Goal: Transaction & Acquisition: Purchase product/service

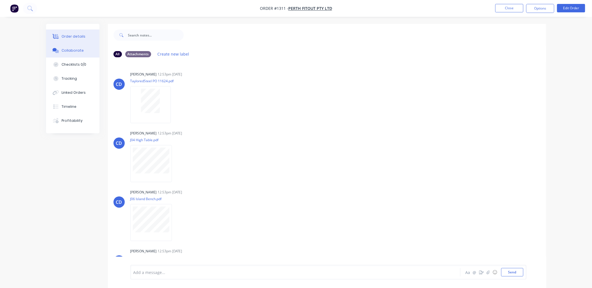
click at [71, 36] on div "Order details" at bounding box center [74, 36] width 24 height 5
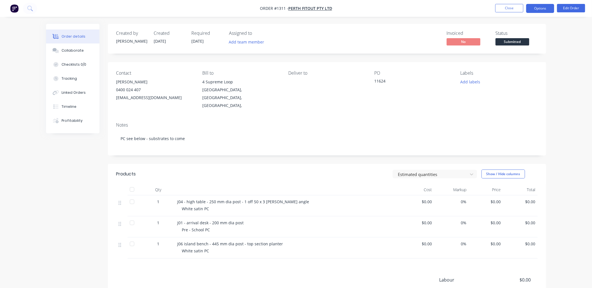
click at [535, 11] on button "Options" at bounding box center [540, 8] width 28 height 9
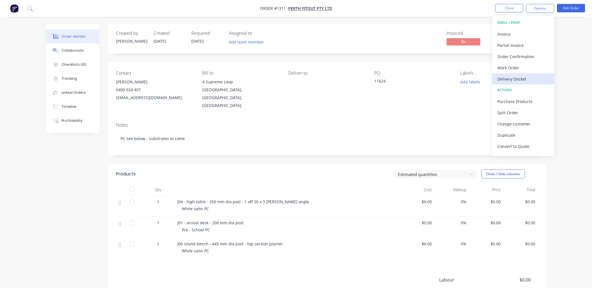
click at [519, 77] on div "Delivery Docket" at bounding box center [523, 79] width 52 height 8
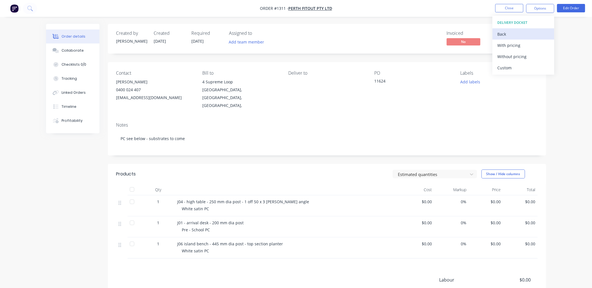
click at [506, 34] on div "Back" at bounding box center [523, 34] width 52 height 8
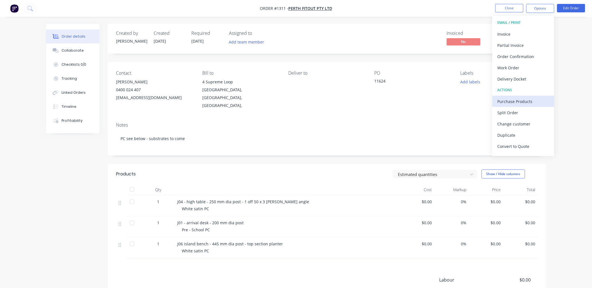
click at [516, 97] on div "Purchase Products" at bounding box center [523, 101] width 52 height 8
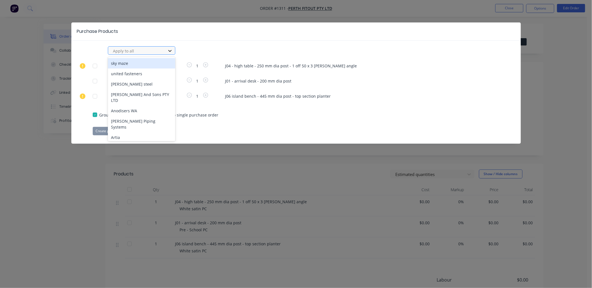
click at [167, 50] on icon at bounding box center [170, 51] width 6 height 6
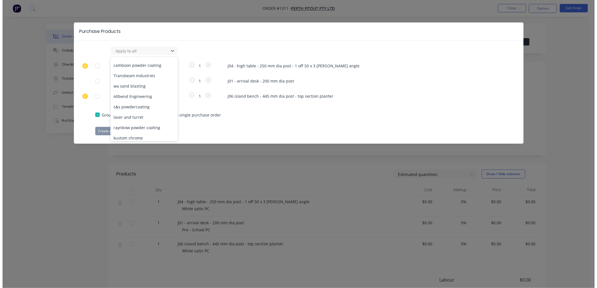
scroll to position [94, 0]
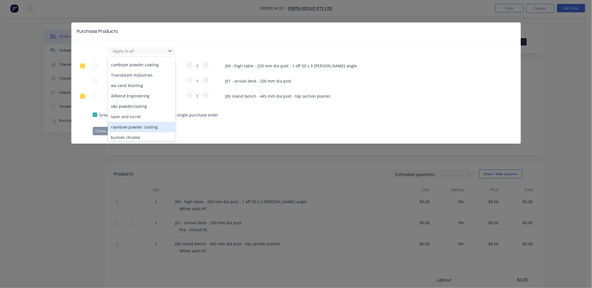
click at [140, 122] on div "raynbow powder coating" at bounding box center [141, 127] width 67 height 10
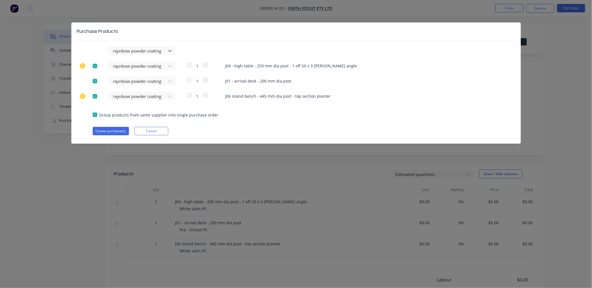
click at [95, 81] on div at bounding box center [94, 81] width 11 height 11
click at [113, 131] on button "Create purchase(s)" at bounding box center [111, 131] width 36 height 8
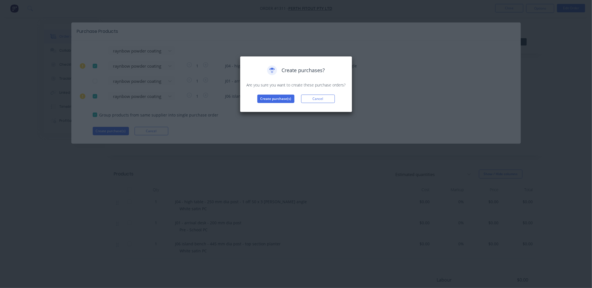
click at [288, 90] on div "Create purchases? Are you sure you want to create these purchase orders? Create…" at bounding box center [296, 84] width 101 height 38
click at [283, 98] on button "Create purchase(s)" at bounding box center [275, 99] width 37 height 8
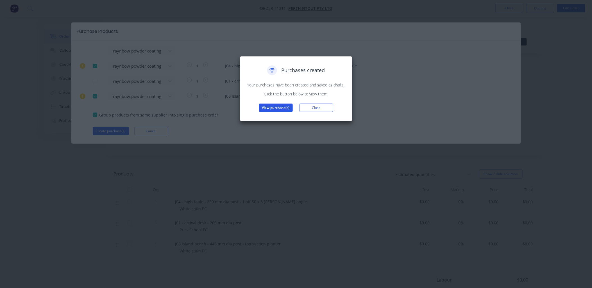
click at [279, 107] on button "View purchase(s)" at bounding box center [276, 108] width 34 height 8
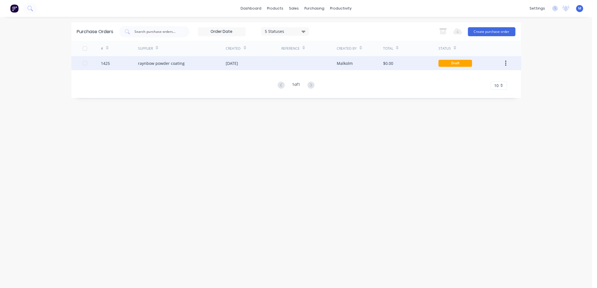
click at [173, 66] on div "raynbow powder coating" at bounding box center [182, 63] width 88 height 14
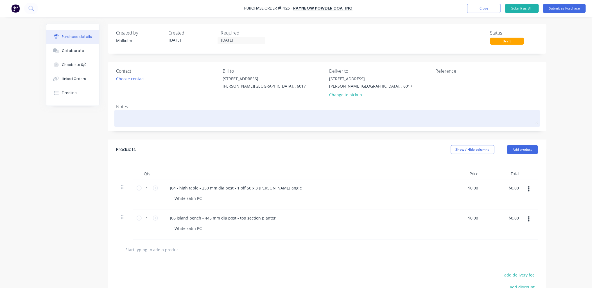
click at [159, 114] on textarea at bounding box center [326, 118] width 421 height 13
type textarea "x"
type textarea "P"
type textarea "x"
type textarea "PC"
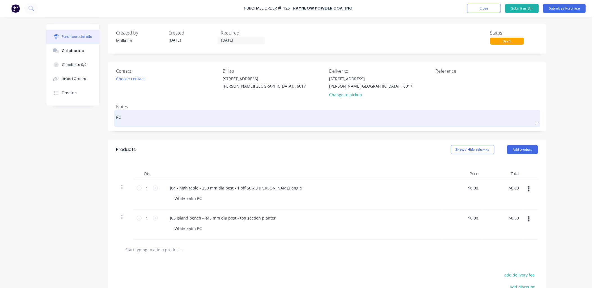
type textarea "x"
type textarea "PC"
type textarea "x"
type textarea "PC W"
type textarea "x"
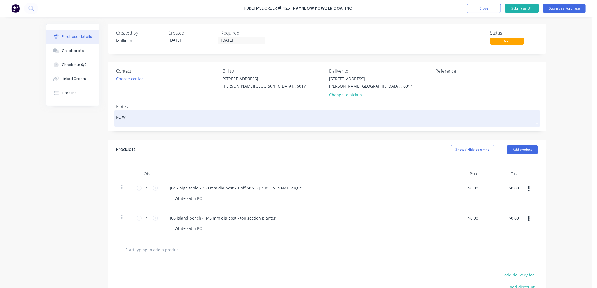
type textarea "PC Wh"
type textarea "x"
type textarea "PC Whi"
type textarea "x"
type textarea "PC Whit"
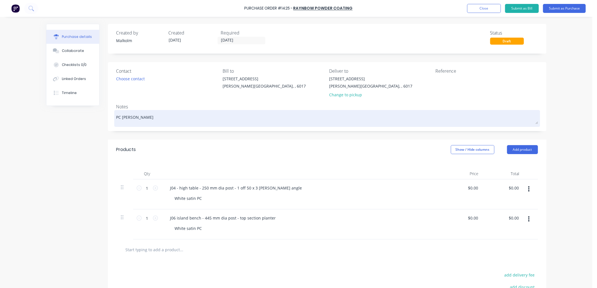
type textarea "x"
type textarea "PC White"
type textarea "x"
type textarea "PC White"
type textarea "x"
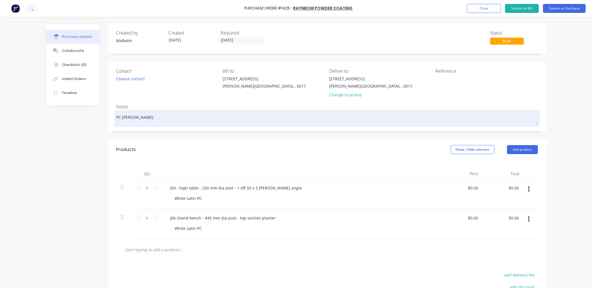
type textarea "PC White S"
type textarea "x"
type textarea "PC White Sa"
type textarea "x"
type textarea "PC White Sat"
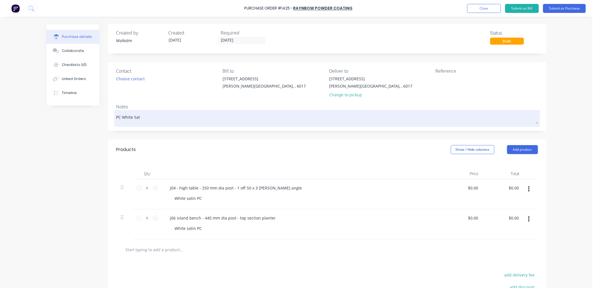
type textarea "x"
type textarea "PC White Sati"
type textarea "x"
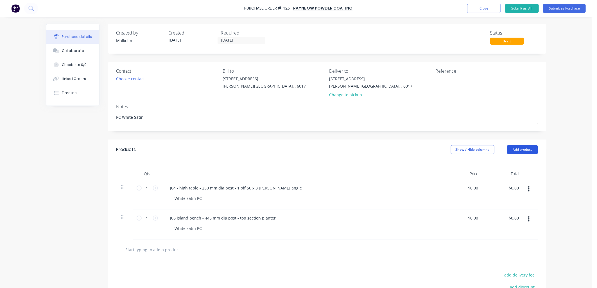
type textarea "PC White Satin"
type textarea "x"
type textarea "PC White Satin"
click at [522, 150] on button "Add product" at bounding box center [522, 149] width 31 height 9
click at [501, 174] on div "Basic product" at bounding box center [510, 175] width 43 height 8
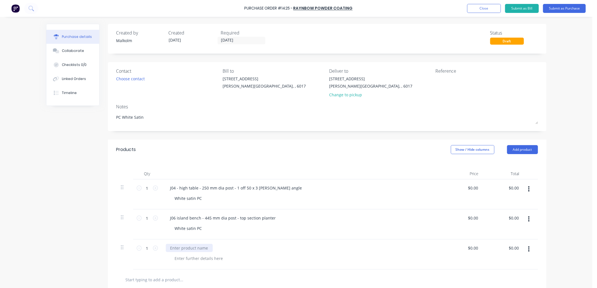
type textarea "x"
click at [176, 248] on div at bounding box center [189, 248] width 47 height 8
click at [238, 254] on div at bounding box center [303, 258] width 267 height 8
click at [231, 189] on div "J04 - high table - 250 mm dia post - 1 off 50 x 3 [PERSON_NAME] angle" at bounding box center [236, 188] width 141 height 8
type textarea "x"
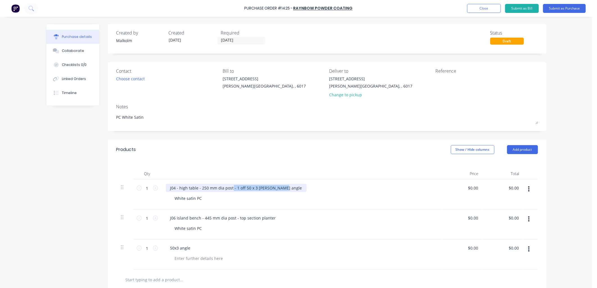
drag, startPoint x: 229, startPoint y: 188, endPoint x: 281, endPoint y: 189, distance: 52.2
click at [281, 189] on div "J04 - high table - 250 mm dia post - 1 off 50 x 3 [PERSON_NAME] angle" at bounding box center [236, 188] width 141 height 8
click at [178, 249] on div "50x3 angle" at bounding box center [180, 248] width 29 height 8
click at [246, 244] on div "50x3 aluminium angle" at bounding box center [302, 248] width 272 height 8
click at [175, 249] on div "50x3 aluminium angle" at bounding box center [191, 248] width 51 height 8
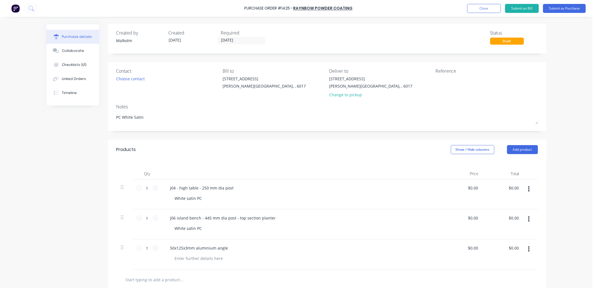
click at [246, 234] on div "J06 island bench - 445 mm dia post - top section planter White satin PC" at bounding box center [301, 225] width 281 height 30
click at [513, 148] on button "Add product" at bounding box center [522, 149] width 31 height 9
click at [499, 174] on div "Basic product" at bounding box center [510, 175] width 43 height 8
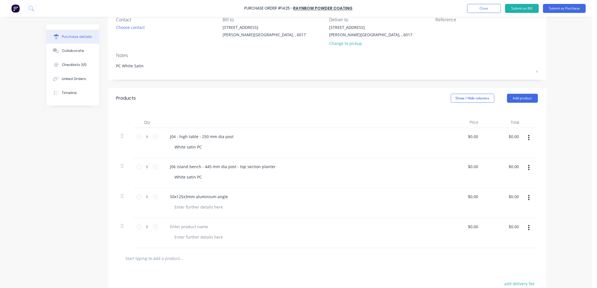
scroll to position [62, 0]
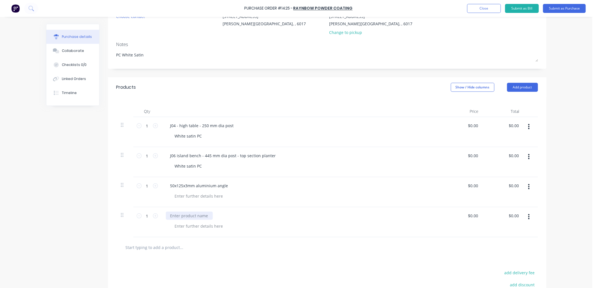
type textarea "x"
click at [175, 216] on div at bounding box center [189, 216] width 47 height 8
click at [257, 213] on div "445mm diameter x 250mm high planter" at bounding box center [302, 216] width 272 height 8
type textarea "x"
drag, startPoint x: 231, startPoint y: 155, endPoint x: 273, endPoint y: 159, distance: 42.6
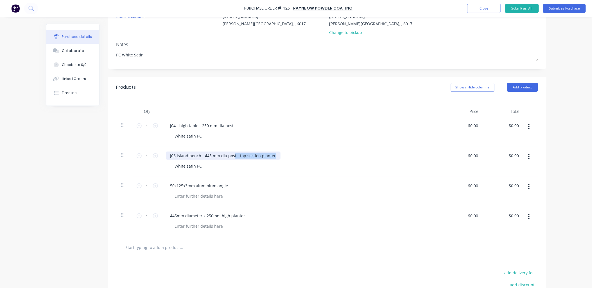
click at [273, 159] on div "J06 island bench - 445 mm dia post - top section planter" at bounding box center [223, 156] width 115 height 8
click at [224, 157] on div "J06 island bench - 445 mm dia post" at bounding box center [203, 156] width 75 height 8
drag, startPoint x: 245, startPoint y: 156, endPoint x: 263, endPoint y: 159, distance: 18.2
click at [263, 159] on div "J06 island bench - 445 mm dia aluminium post" at bounding box center [302, 156] width 272 height 8
drag, startPoint x: 198, startPoint y: 156, endPoint x: 260, endPoint y: 160, distance: 62.8
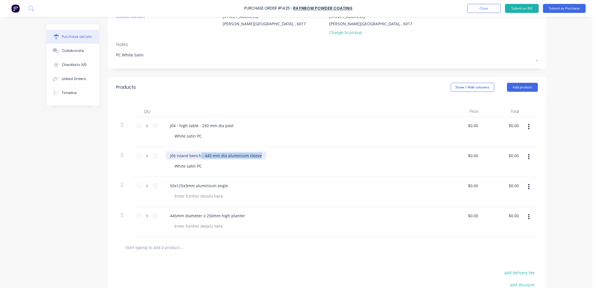
click at [260, 160] on div "J06 island bench - 445 mm dia aluminium sleeve" at bounding box center [302, 156] width 272 height 8
drag, startPoint x: 187, startPoint y: 156, endPoint x: 260, endPoint y: 161, distance: 73.5
click at [260, 161] on div "J06 island bench - 445 mm dia aluminium sleeve White satin PC" at bounding box center [301, 162] width 281 height 30
type textarea "x"
drag, startPoint x: 201, startPoint y: 169, endPoint x: 167, endPoint y: 169, distance: 34.0
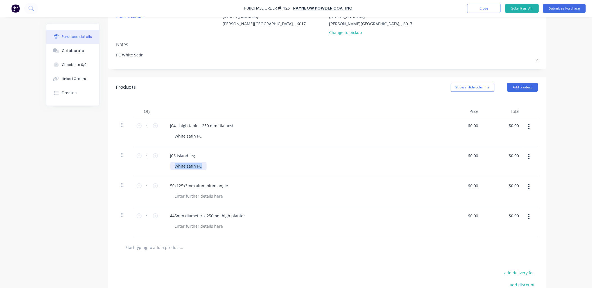
click at [167, 169] on div "J06 island leg White satin PC" at bounding box center [301, 162] width 281 height 30
drag, startPoint x: 207, startPoint y: 167, endPoint x: 215, endPoint y: 167, distance: 7.9
click at [215, 167] on div "445mm diameter x 250mm high" at bounding box center [204, 166] width 69 height 8
click at [236, 176] on div "J06 island leg 445mm diameter x875mm high" at bounding box center [301, 162] width 281 height 30
type textarea "x"
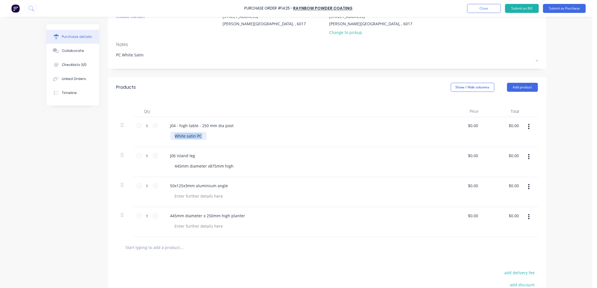
drag, startPoint x: 200, startPoint y: 137, endPoint x: 167, endPoint y: 137, distance: 32.9
click at [167, 137] on div "J04 - high table - 250 mm dia post White satin PC" at bounding box center [301, 132] width 281 height 30
drag, startPoint x: 185, startPoint y: 126, endPoint x: 242, endPoint y: 128, distance: 56.8
click at [242, 128] on div "J04 - high table - 250 mm dia post" at bounding box center [302, 126] width 272 height 8
click at [242, 137] on div "250mm diameter x 875mm high" at bounding box center [303, 136] width 267 height 8
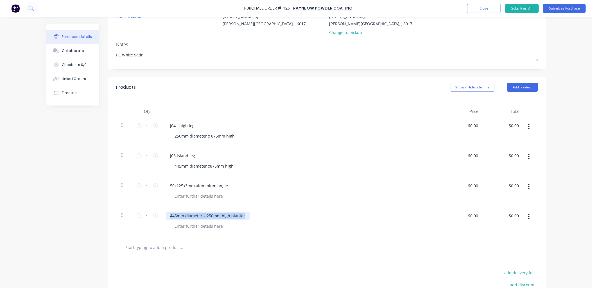
drag, startPoint x: 169, startPoint y: 216, endPoint x: 254, endPoint y: 219, distance: 85.2
click at [254, 219] on div "445mm diameter x 250mm high planter" at bounding box center [302, 216] width 272 height 8
copy div "445mm diameter x 250mm high planter"
click at [201, 228] on div at bounding box center [198, 226] width 57 height 8
type textarea "x"
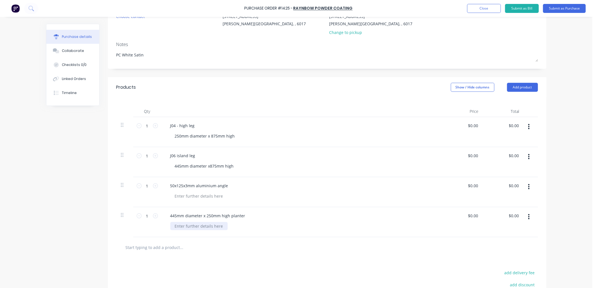
paste div
click at [240, 215] on div "445mm diameter x 250mm high planter" at bounding box center [208, 216] width 84 height 8
drag, startPoint x: 240, startPoint y: 215, endPoint x: 157, endPoint y: 216, distance: 82.9
click at [157, 216] on div "1 1 445mm diameter x 250mm high planter 445mm diameter x 250mm high planter $0.…" at bounding box center [326, 222] width 421 height 30
drag, startPoint x: 231, startPoint y: 226, endPoint x: 250, endPoint y: 229, distance: 19.0
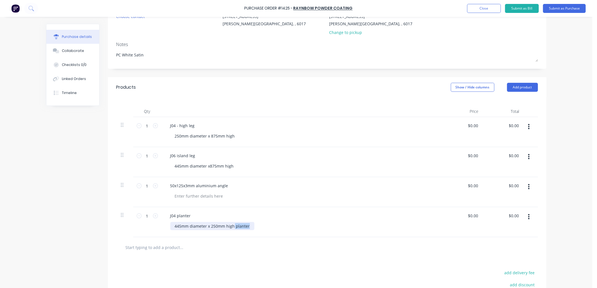
click at [250, 229] on div "445mm diameter x 250mm high planter" at bounding box center [303, 226] width 267 height 8
click at [303, 208] on div "J04 planter 445mm diameter x 250mm high" at bounding box center [301, 222] width 281 height 30
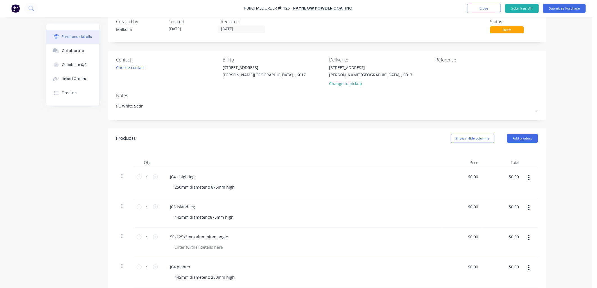
scroll to position [31, 0]
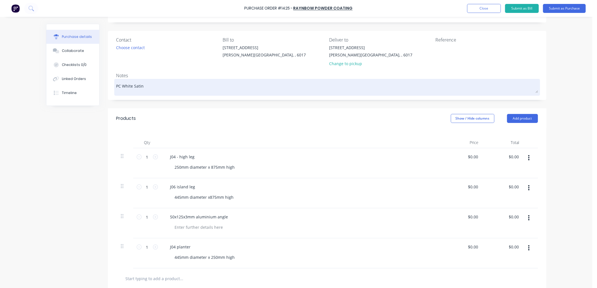
type textarea "x"
click at [147, 84] on textarea "PC White Satin" at bounding box center [326, 86] width 421 height 13
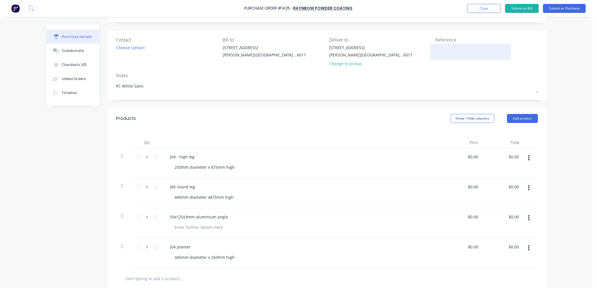
click at [443, 46] on textarea at bounding box center [470, 51] width 70 height 13
type textarea "#1311 - [GEOGRAPHIC_DATA] fi"
type textarea "x"
type textarea "#1311 - [GEOGRAPHIC_DATA] fit"
type textarea "x"
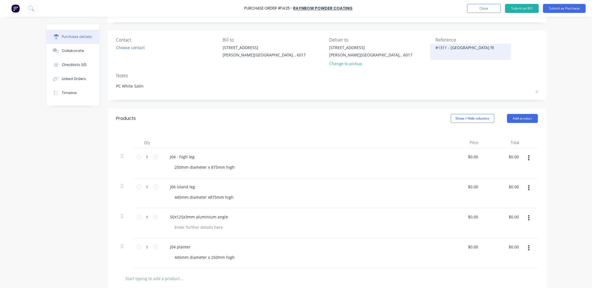
type textarea "#1311 - [GEOGRAPHIC_DATA] fito"
type textarea "x"
type textarea "#1311 - [GEOGRAPHIC_DATA] fitou"
type textarea "x"
type textarea "#1311 - [GEOGRAPHIC_DATA] fitout"
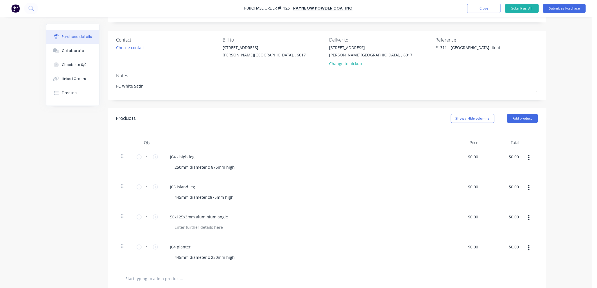
type textarea "x"
type textarea "#1311 - [GEOGRAPHIC_DATA] fitout"
click at [419, 56] on div "1/1 Baden St Osborne Park, , 6017 Change to pickup" at bounding box center [380, 57] width 102 height 25
click at [192, 159] on div "J04 - high leg" at bounding box center [182, 157] width 33 height 8
click at [192, 187] on div "J06 island leg" at bounding box center [183, 187] width 34 height 8
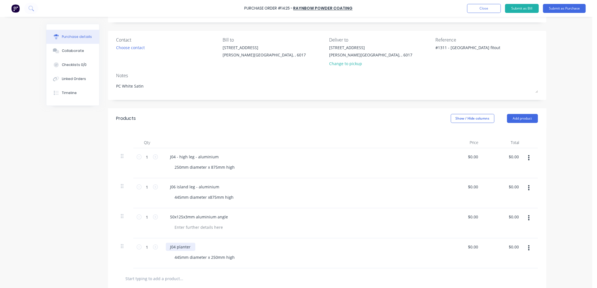
click at [192, 248] on div "J04 planter" at bounding box center [180, 247] width 29 height 8
type textarea "x"
click at [244, 239] on div "J04 planter - aluminium 445mm diameter x 250mm high" at bounding box center [301, 253] width 281 height 30
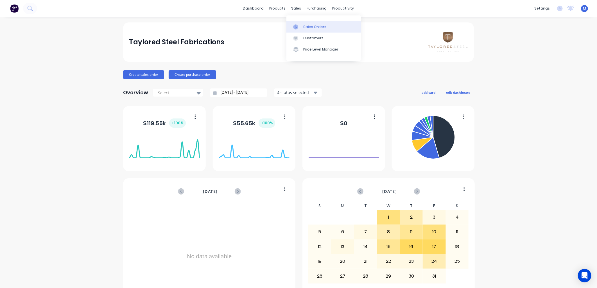
click at [298, 22] on link "Sales Orders" at bounding box center [323, 26] width 74 height 11
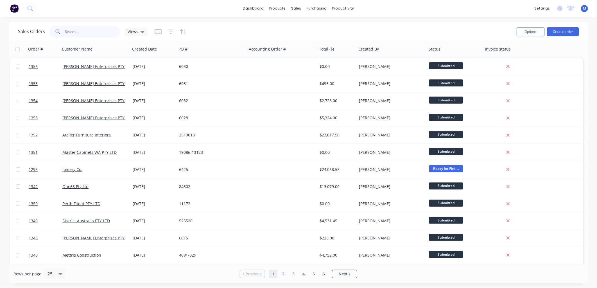
click at [98, 33] on input "text" at bounding box center [92, 31] width 55 height 11
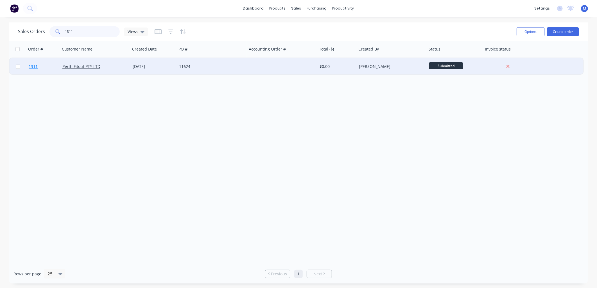
type input "1311"
click at [31, 67] on span "1311" at bounding box center [33, 67] width 9 height 6
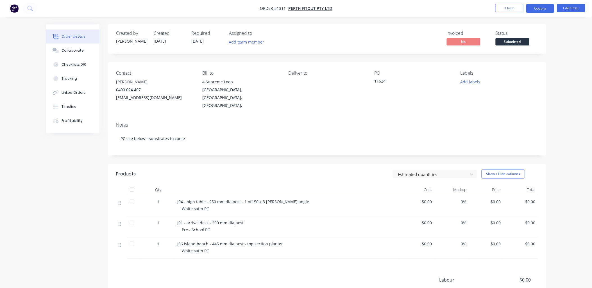
click at [534, 5] on button "Options" at bounding box center [540, 8] width 28 height 9
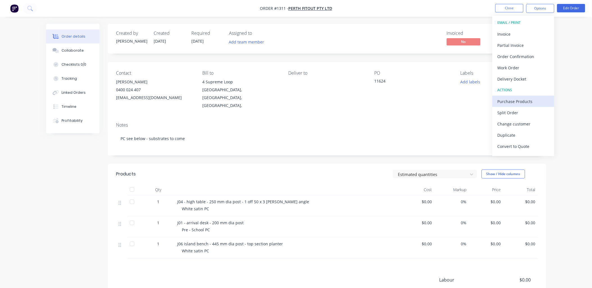
click at [515, 98] on div "Purchase Products" at bounding box center [523, 101] width 52 height 8
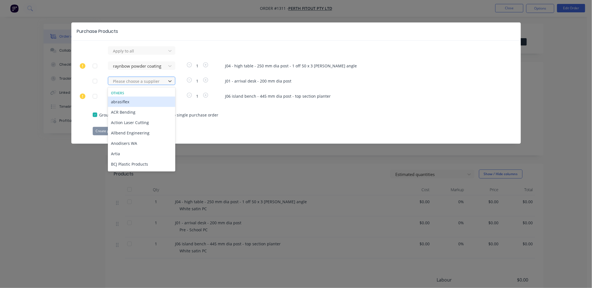
click at [145, 82] on div at bounding box center [138, 81] width 51 height 7
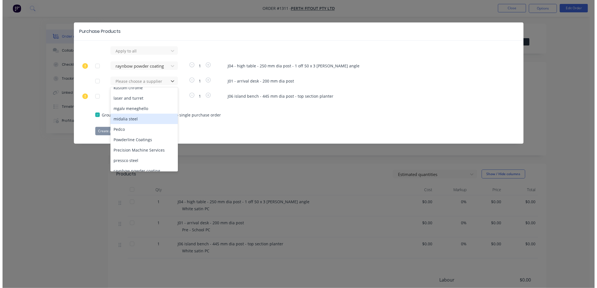
scroll to position [218, 0]
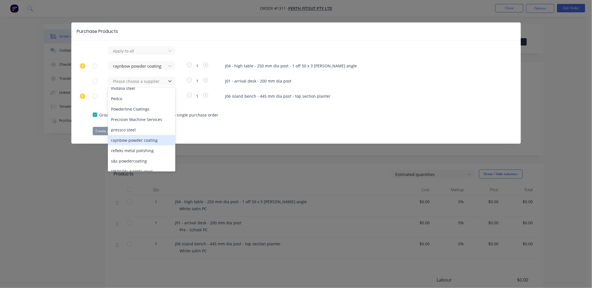
click at [141, 135] on div "raynbow powder coating" at bounding box center [141, 140] width 67 height 10
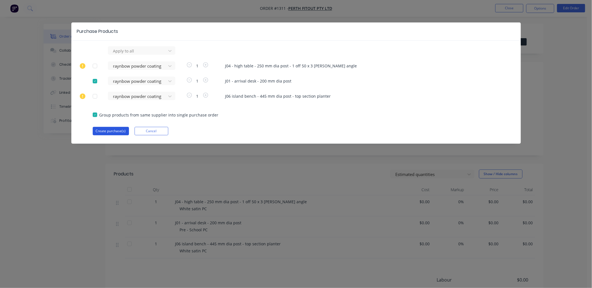
click at [117, 131] on button "Create purchase(s)" at bounding box center [111, 131] width 36 height 8
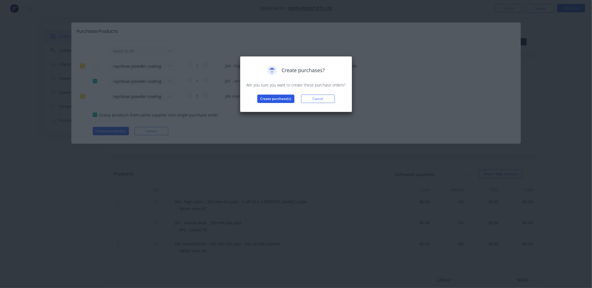
click at [276, 97] on button "Create purchase(s)" at bounding box center [275, 99] width 37 height 8
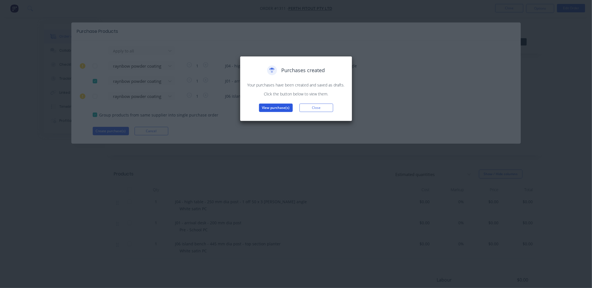
click at [287, 104] on button "View purchase(s)" at bounding box center [276, 108] width 34 height 8
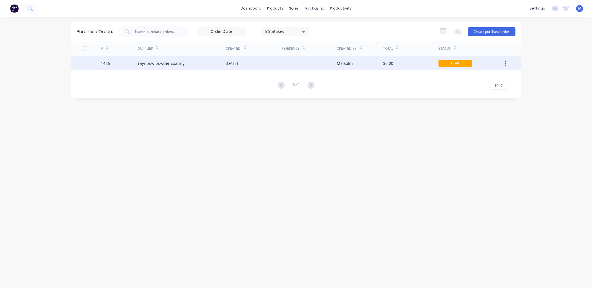
click at [176, 63] on div "raynbow powder coating" at bounding box center [161, 63] width 47 height 6
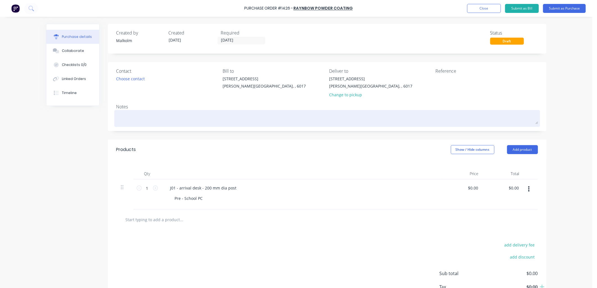
click at [141, 116] on textarea at bounding box center [326, 118] width 421 height 13
type textarea "x"
type textarea "P"
type textarea "x"
type textarea "PC"
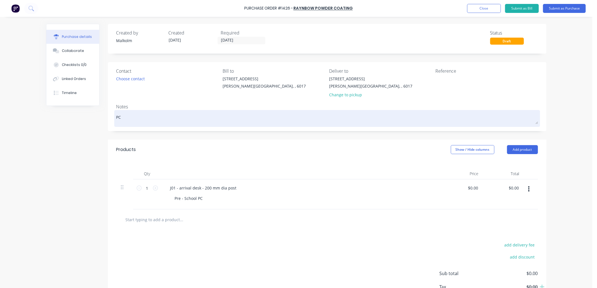
type textarea "x"
type textarea "PC"
type textarea "x"
type textarea "PC P"
type textarea "x"
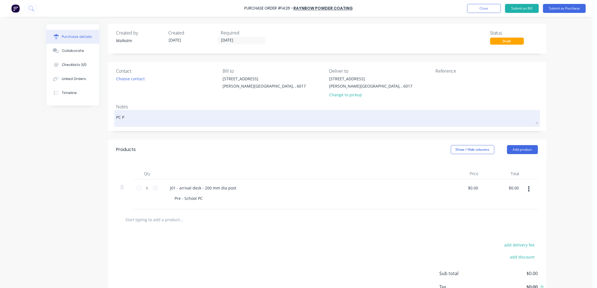
type textarea "PC [PERSON_NAME]"
type textarea "x"
type textarea "PC Pre"
type textarea "x"
type textarea "PC Pre-"
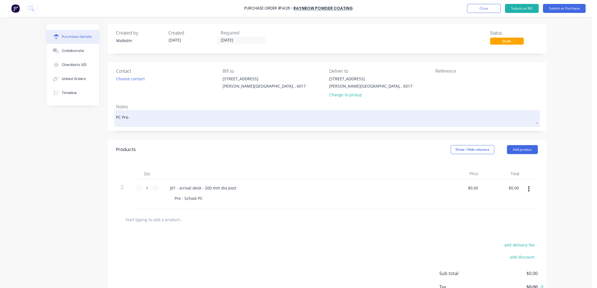
type textarea "x"
type textarea "PC Pre-S"
type textarea "x"
type textarea "PC Pre-Sc"
type textarea "x"
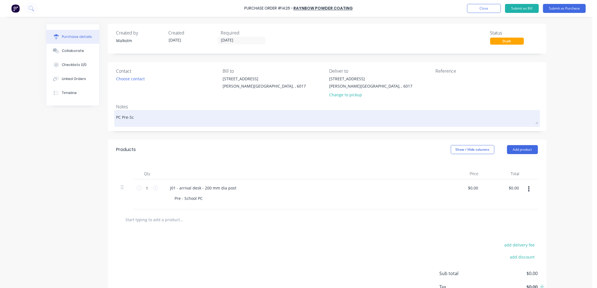
type textarea "PC Pre-Sch"
type textarea "x"
type textarea "PC Pre-Scho"
type textarea "x"
type textarea "PC Pre-Schoo"
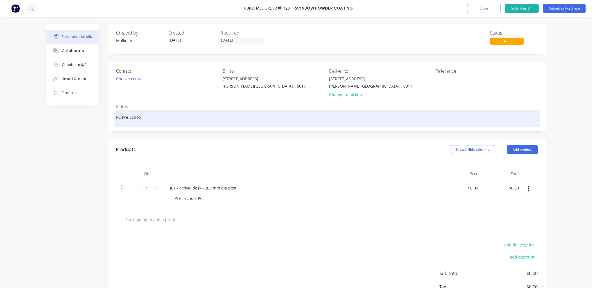
type textarea "x"
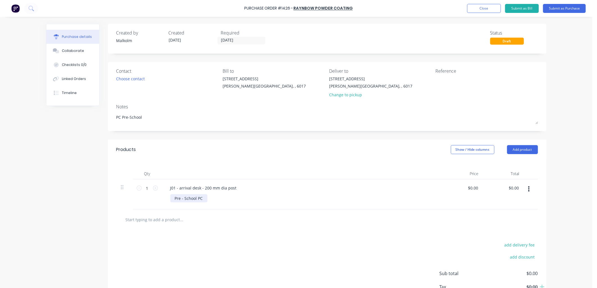
type textarea "PC Pre-School"
type textarea "x"
type textarea "PC Pre-School"
drag, startPoint x: 200, startPoint y: 200, endPoint x: 162, endPoint y: 198, distance: 38.0
click at [162, 198] on div "J01 - arrival desk - 200 mm dia post Pre - School PC" at bounding box center [301, 194] width 281 height 30
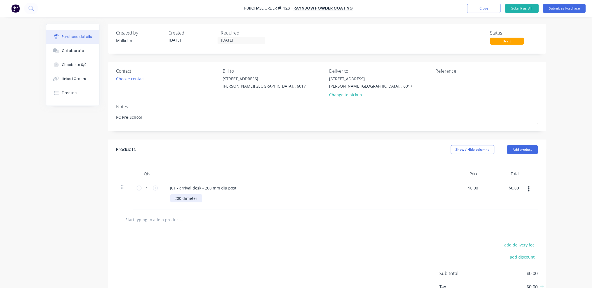
click at [177, 199] on div "200 dimeter" at bounding box center [186, 198] width 32 height 8
click at [199, 199] on div "220 diameter" at bounding box center [187, 198] width 34 height 8
type textarea "x"
drag, startPoint x: 197, startPoint y: 187, endPoint x: 177, endPoint y: 188, distance: 19.7
click at [177, 188] on div "J01 - arrival desk - 200 mm dia post" at bounding box center [203, 188] width 75 height 8
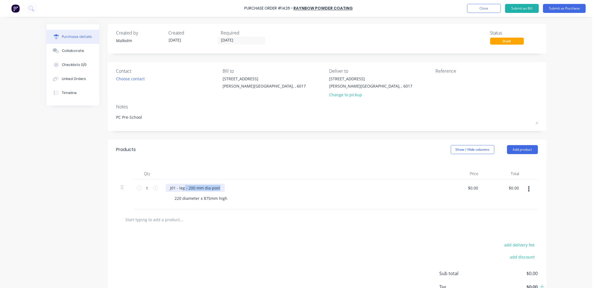
drag, startPoint x: 181, startPoint y: 189, endPoint x: 224, endPoint y: 189, distance: 42.1
click at [224, 189] on div "J01 - leg - 200 mm dia post" at bounding box center [302, 188] width 272 height 8
type textarea "x"
click at [447, 81] on textarea at bounding box center [470, 82] width 70 height 13
type textarea "#1311 - [GEOGRAPHIC_DATA] fitout"
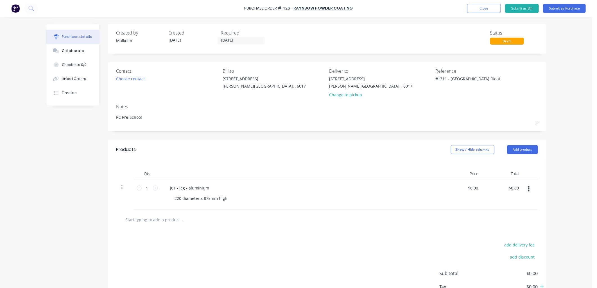
type textarea "x"
type textarea "#1311 - [GEOGRAPHIC_DATA] fitout"
click at [439, 99] on div "Reference #1311 - [GEOGRAPHIC_DATA] fitout" at bounding box center [486, 84] width 102 height 33
drag, startPoint x: 183, startPoint y: 188, endPoint x: 208, endPoint y: 191, distance: 25.4
click at [208, 191] on div "J01 - leg - aluminium" at bounding box center [190, 188] width 48 height 8
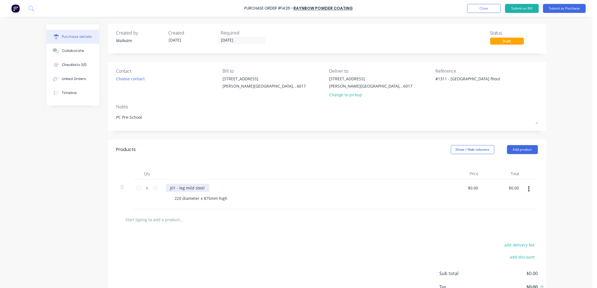
click at [183, 188] on div "J01 - leg mild steel" at bounding box center [188, 188] width 44 height 8
click at [247, 205] on div "J01 - leg - mild steel 220 diameter x 875mm high" at bounding box center [301, 194] width 281 height 30
click at [558, 10] on button "Submit as Purchase" at bounding box center [564, 8] width 43 height 9
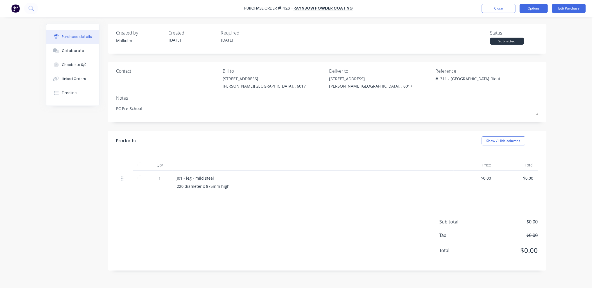
click at [528, 10] on button "Options" at bounding box center [533, 8] width 28 height 9
click at [520, 23] on div "Print / Email" at bounding box center [520, 23] width 43 height 8
click at [503, 46] on div "Without pricing" at bounding box center [520, 45] width 43 height 8
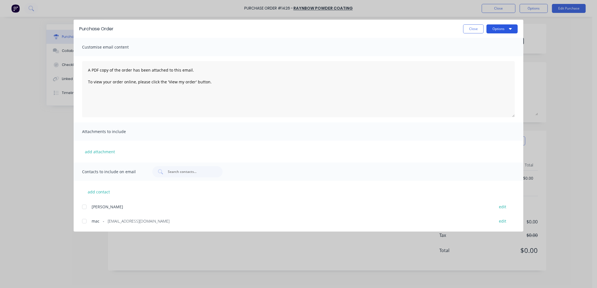
click at [494, 29] on button "Options" at bounding box center [501, 28] width 31 height 9
click at [481, 43] on div "Preview" at bounding box center [490, 43] width 43 height 8
type textarea "x"
